Goal: Task Accomplishment & Management: Use online tool/utility

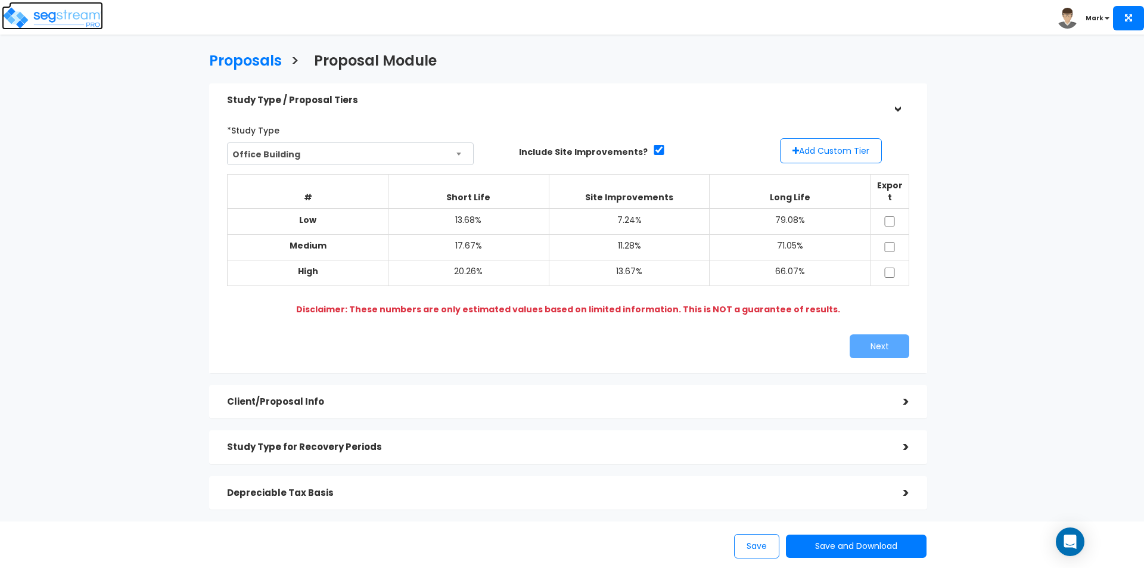
click at [39, 7] on img at bounding box center [52, 18] width 101 height 24
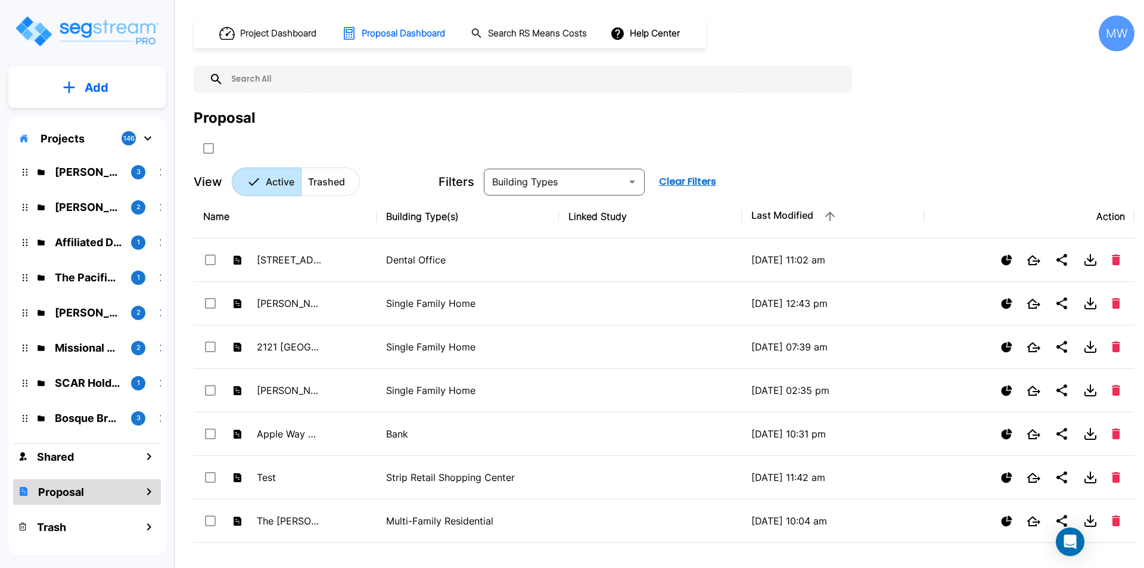
click at [97, 83] on p "Add" at bounding box center [97, 88] width 24 height 18
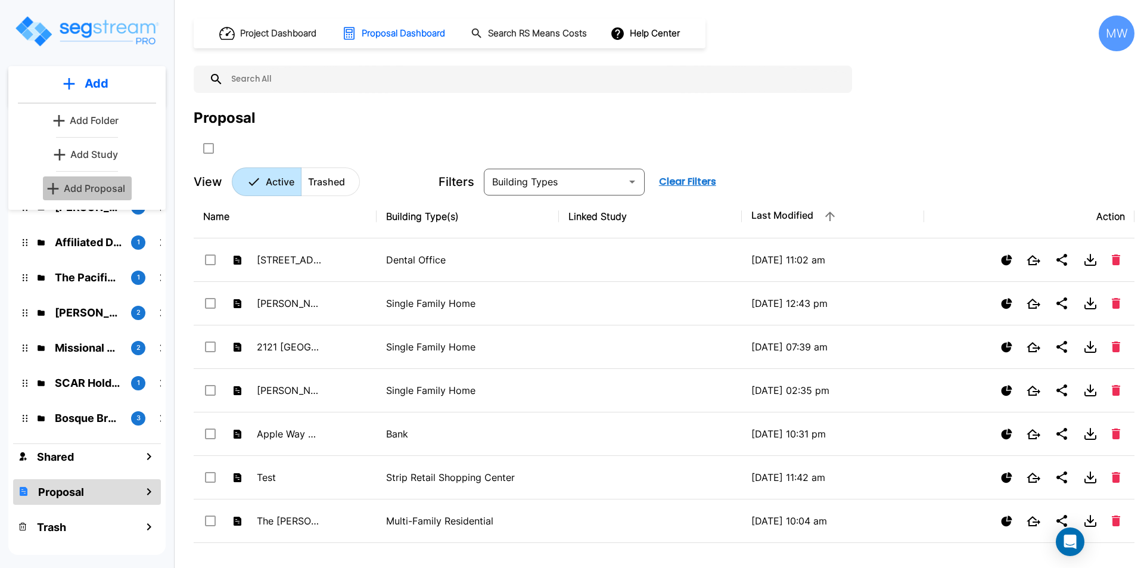
click at [88, 192] on p "Add Proposal" at bounding box center [94, 188] width 61 height 14
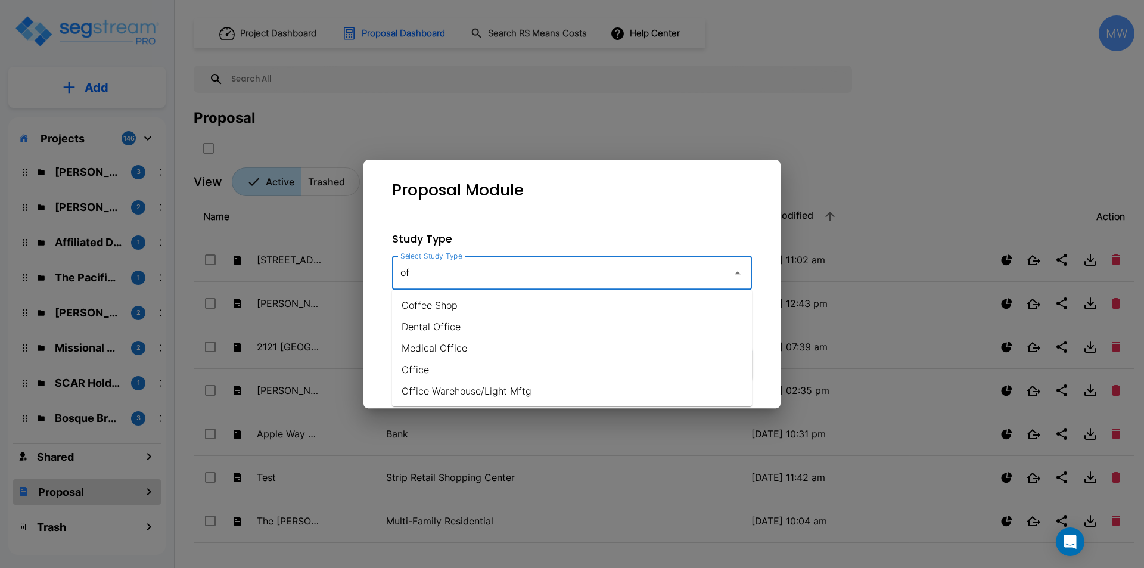
click at [415, 370] on li "Office" at bounding box center [572, 369] width 360 height 21
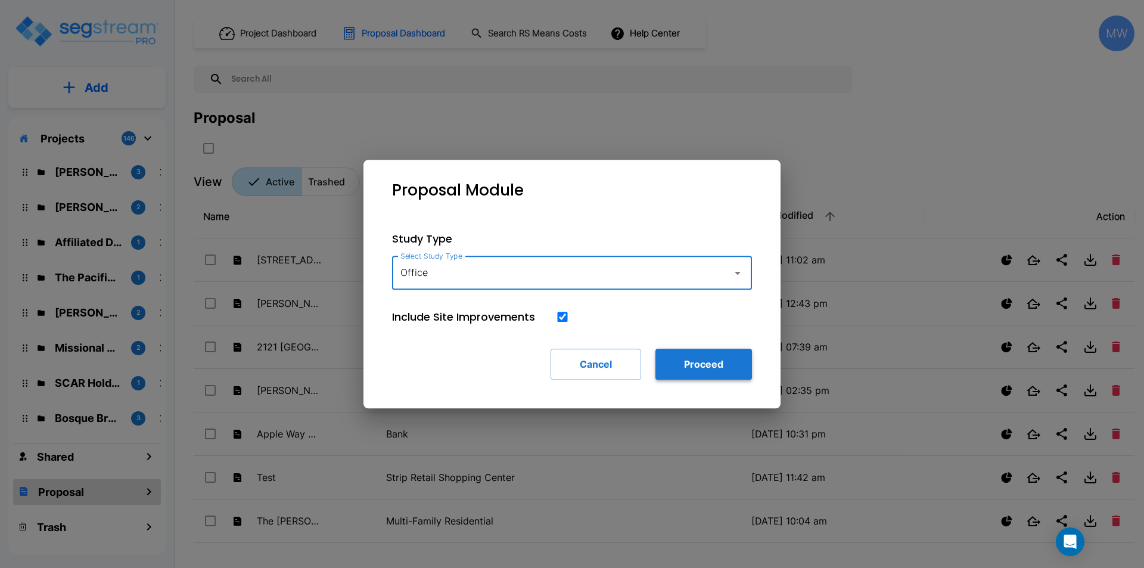
type input "Office"
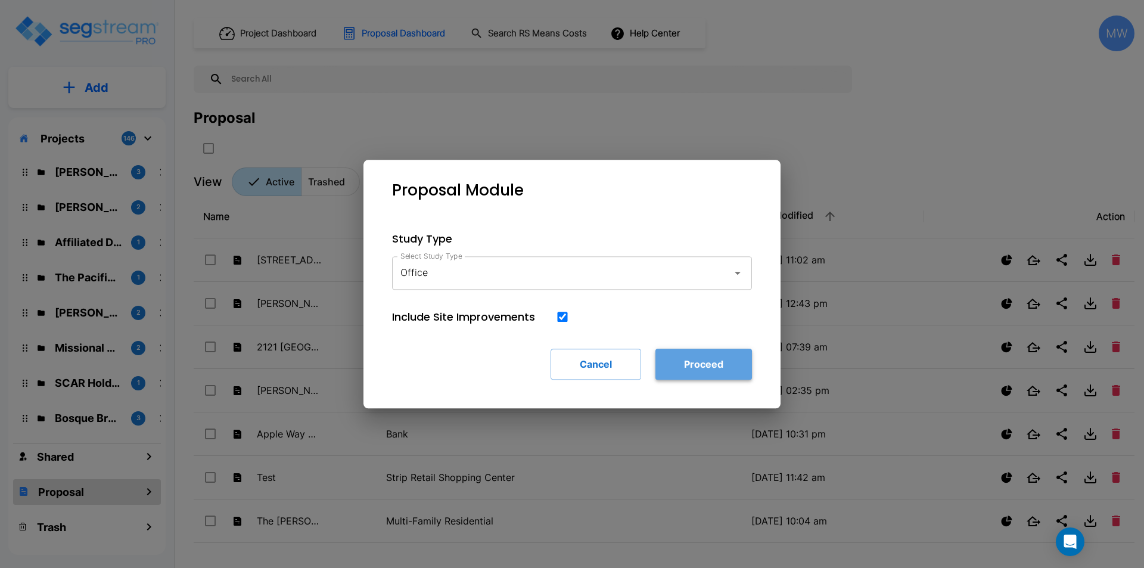
click at [672, 359] on button "Proceed" at bounding box center [704, 364] width 97 height 31
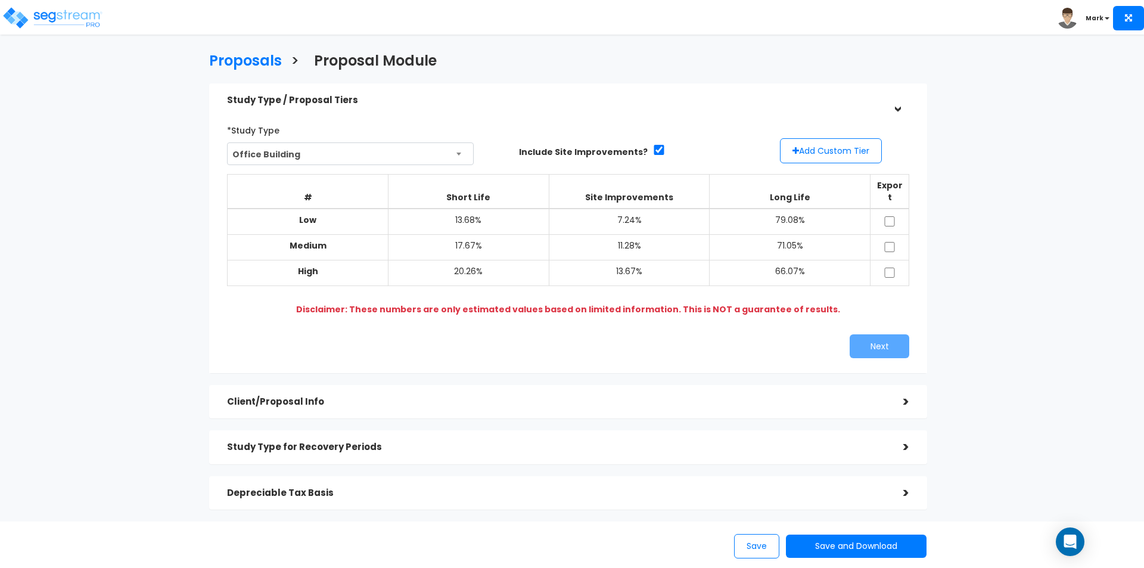
click at [894, 108] on div ">" at bounding box center [897, 101] width 18 height 24
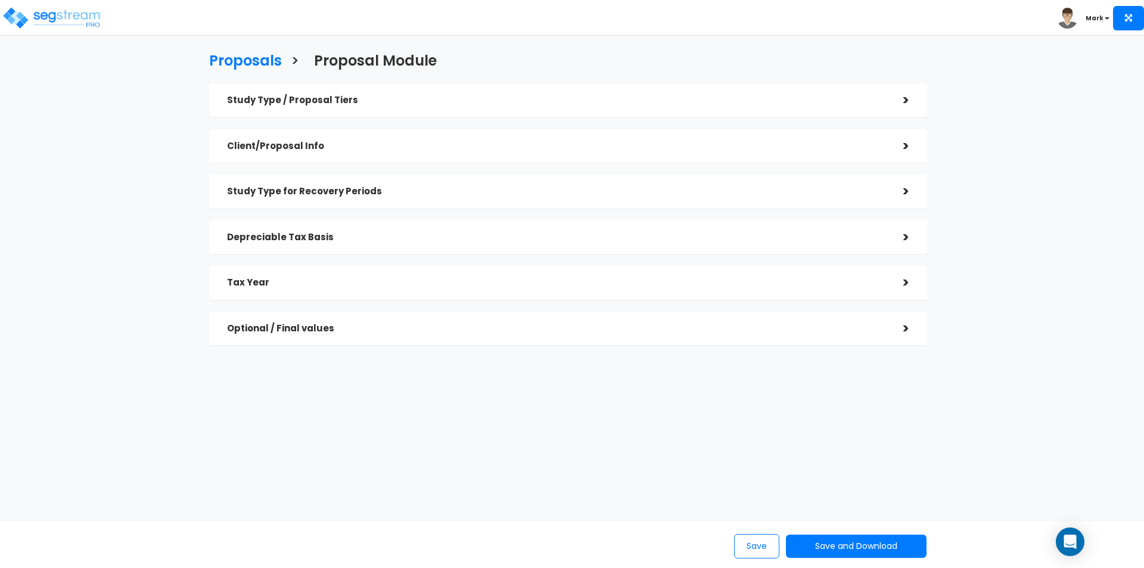
click at [901, 234] on div ">" at bounding box center [898, 237] width 24 height 18
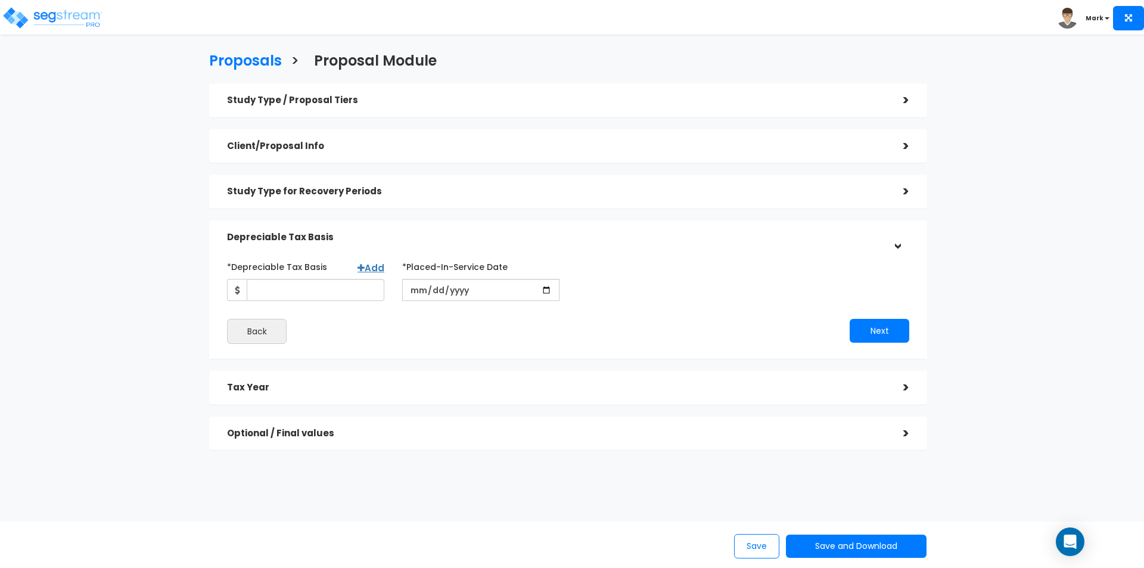
click at [903, 245] on div ">" at bounding box center [897, 237] width 18 height 24
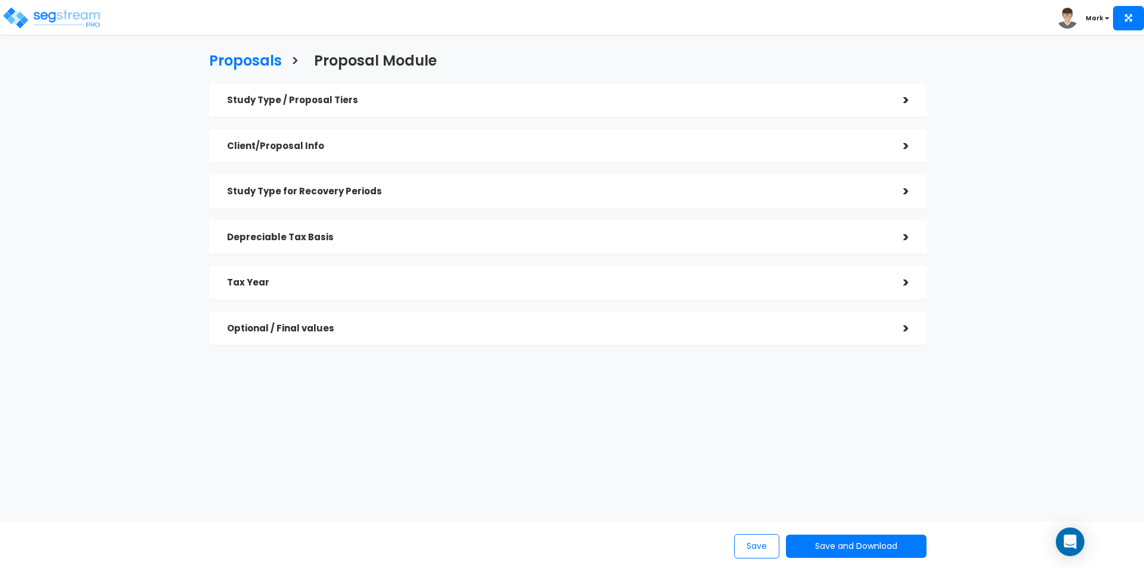
click at [904, 191] on div ">" at bounding box center [898, 191] width 24 height 18
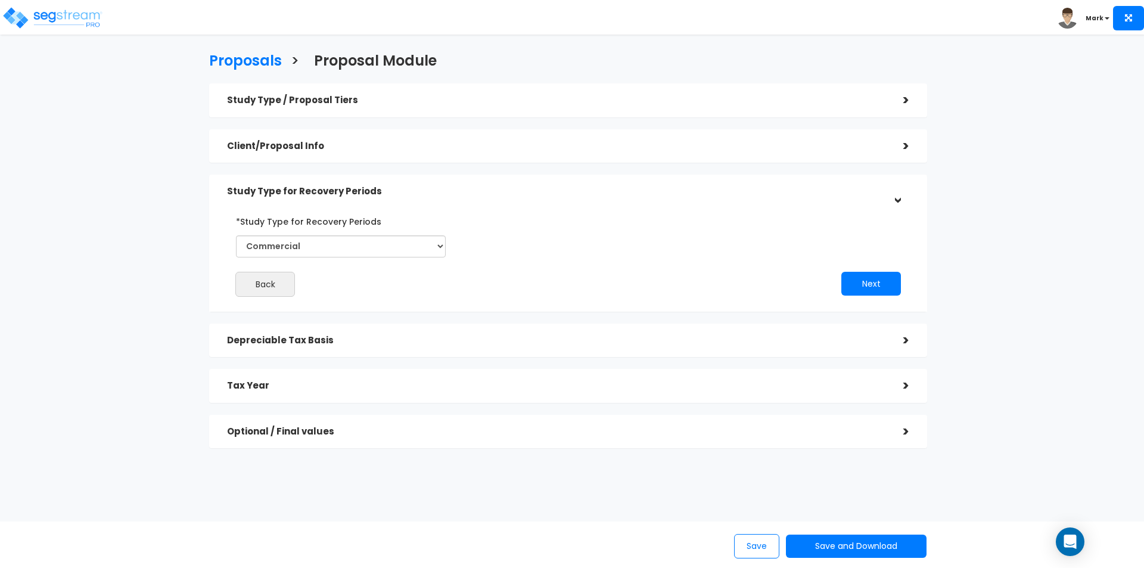
click at [899, 198] on div ">" at bounding box center [897, 192] width 18 height 24
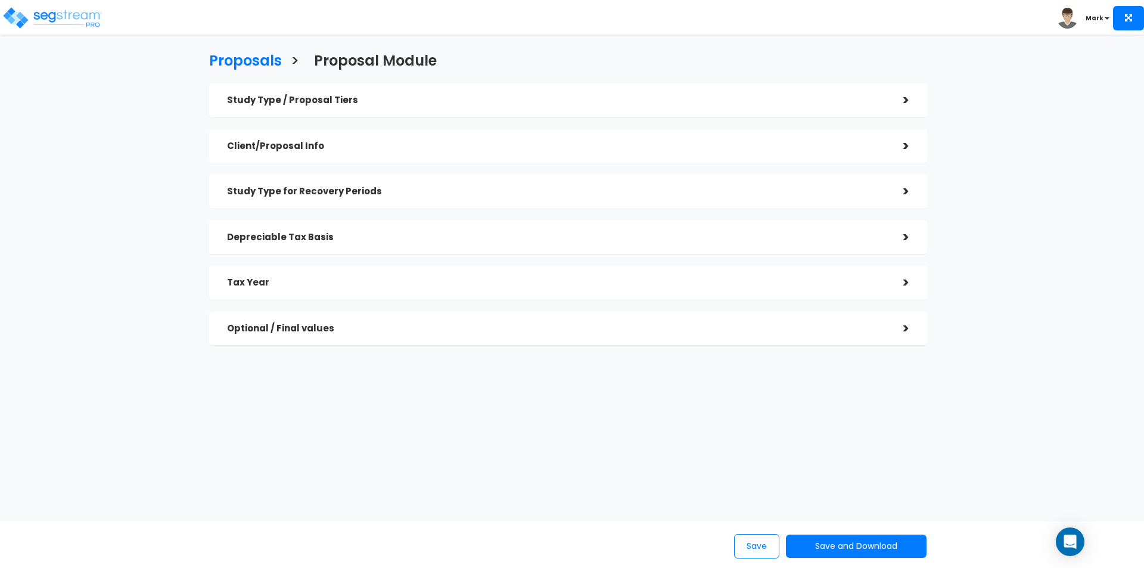
click at [905, 290] on div ">" at bounding box center [898, 283] width 24 height 18
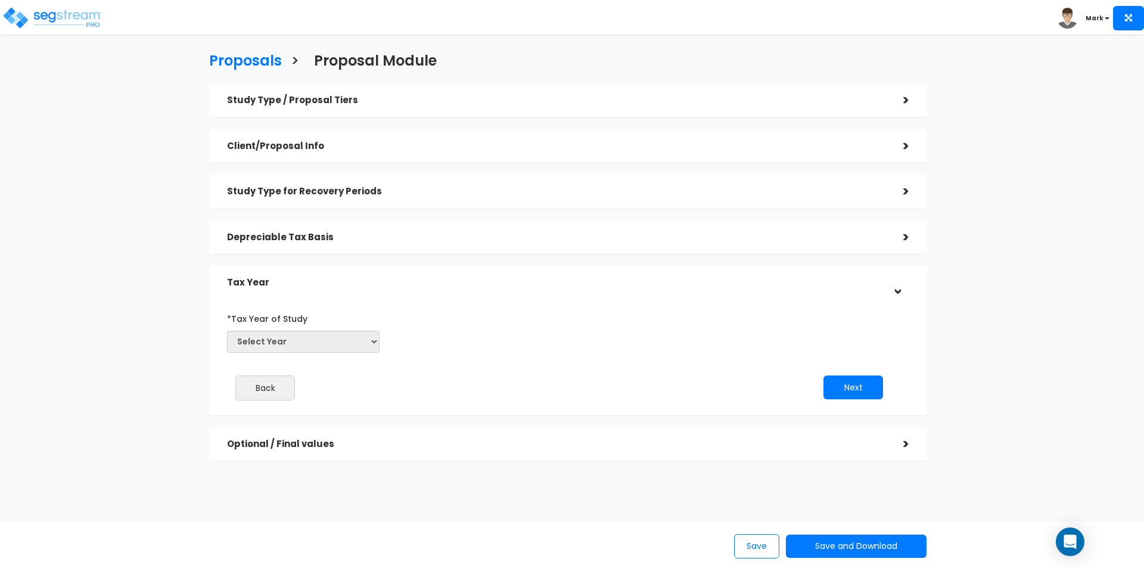
click at [892, 285] on div ">" at bounding box center [897, 283] width 18 height 24
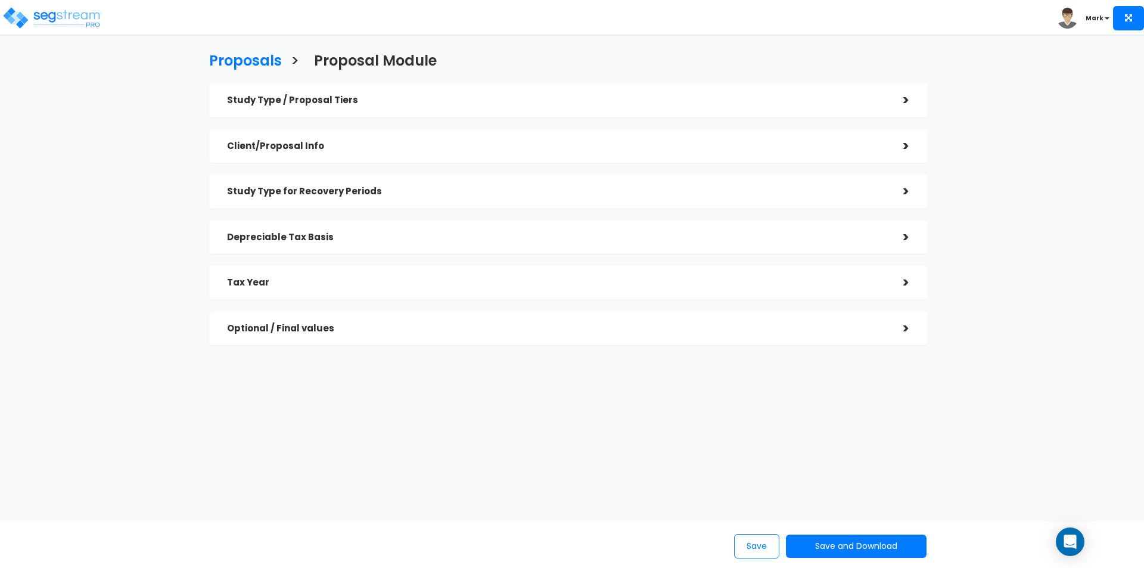
click at [903, 334] on div ">" at bounding box center [898, 328] width 24 height 18
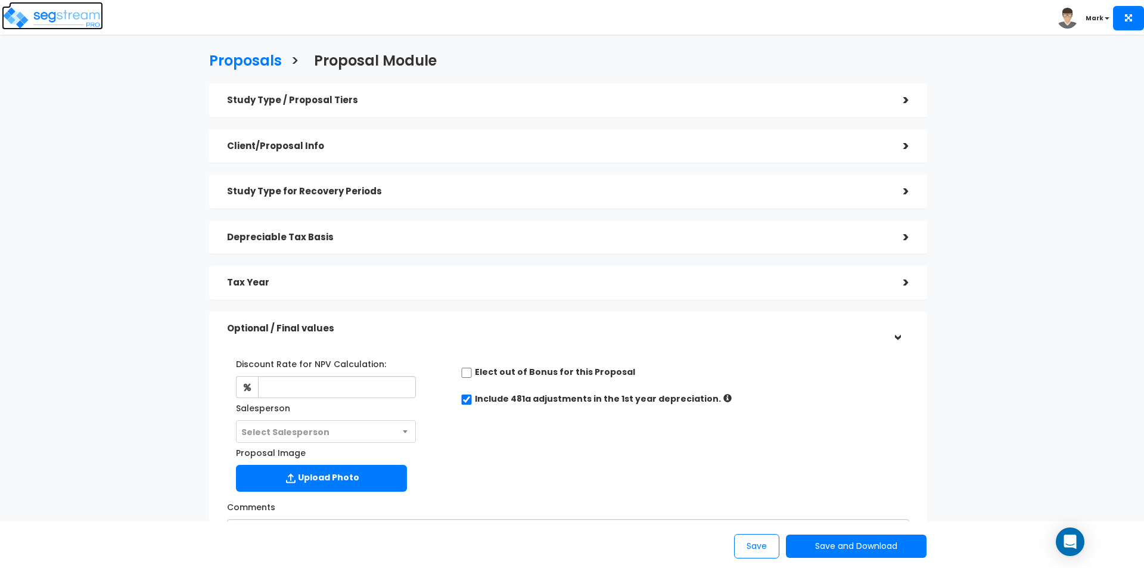
click at [20, 18] on img at bounding box center [52, 18] width 101 height 24
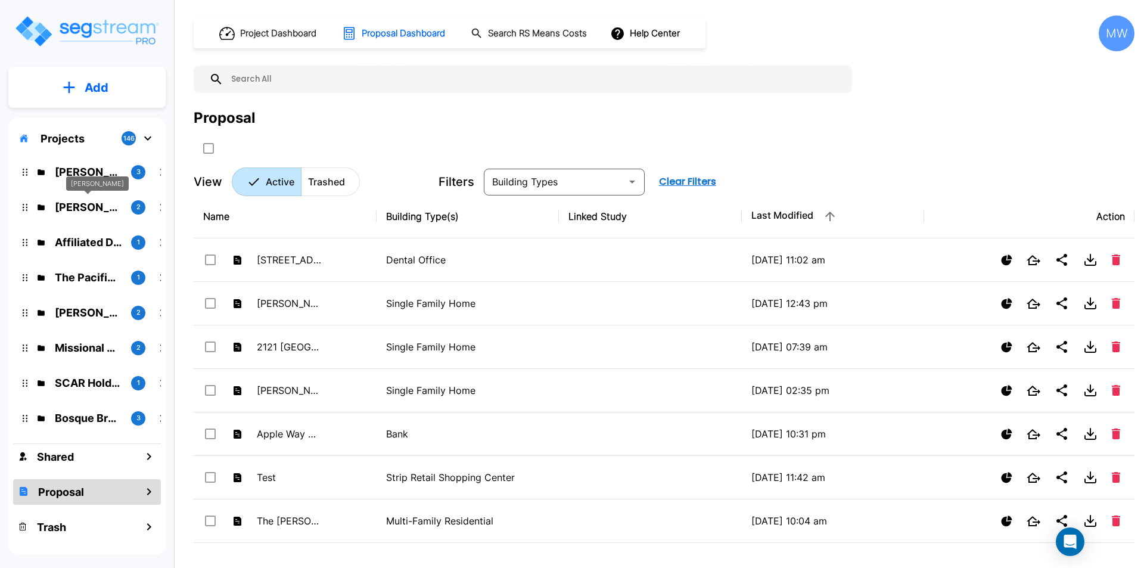
click at [86, 201] on p "Ted Officer" at bounding box center [88, 207] width 67 height 16
